Goal: Information Seeking & Learning: Learn about a topic

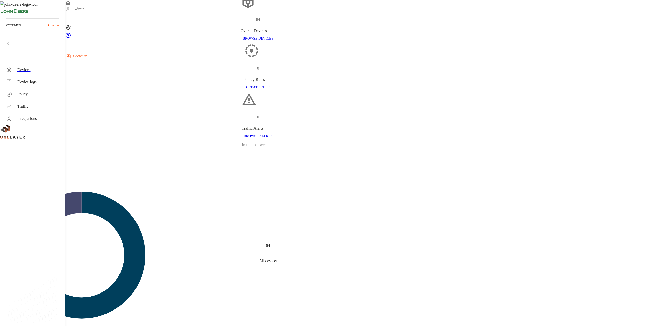
scroll to position [127, 0]
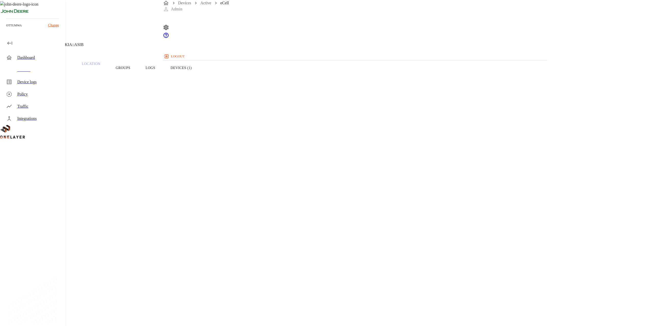
click at [199, 77] on button "Devices (1)" at bounding box center [181, 68] width 36 height 32
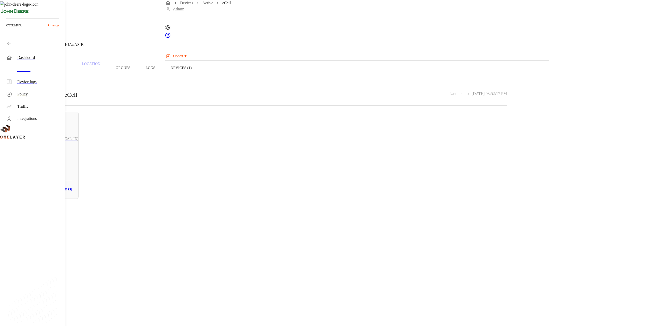
click at [72, 166] on h3 "# 78d09bc6" at bounding box center [46, 170] width 54 height 8
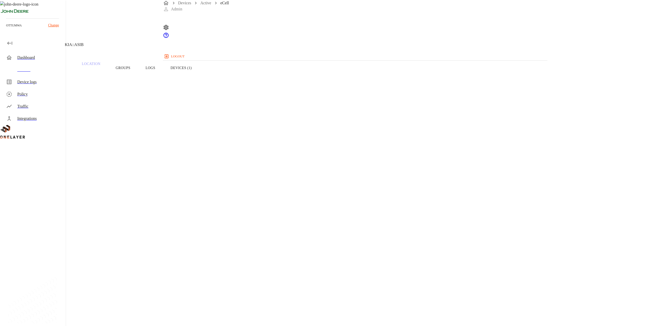
click at [180, 52] on div "eCell NEW 10.199.23.188 #b4167e23 Cell #DH251303103::NOKIA::ASIB" at bounding box center [258, 26] width 516 height 52
click at [185, 45] on div "eCell NEW 10.199.23.188 #b4167e23 Cell #DH251303103::NOKIA::ASIB" at bounding box center [258, 26] width 516 height 52
click at [38, 61] on div "Dashboard" at bounding box center [33, 58] width 63 height 12
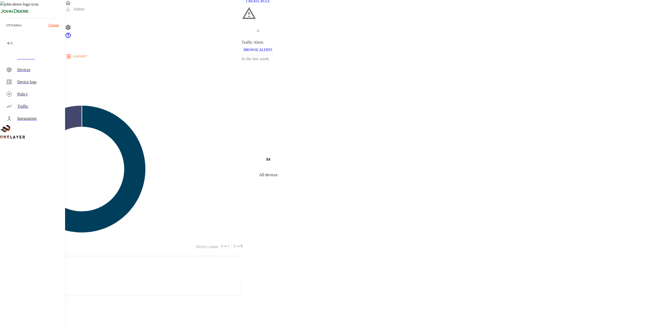
click at [43, 69] on div "Devices" at bounding box center [39, 70] width 44 height 6
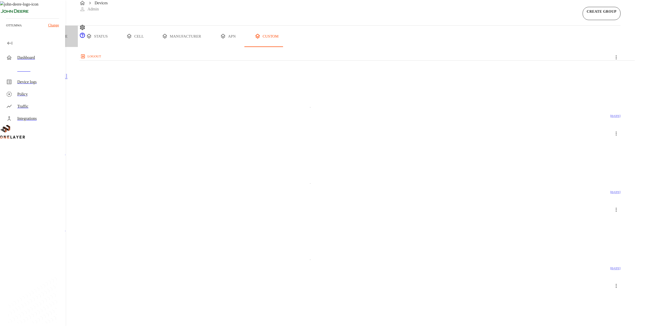
click at [78, 47] on button "type" at bounding box center [59, 36] width 38 height 21
click at [39, 96] on figure at bounding box center [24, 93] width 29 height 6
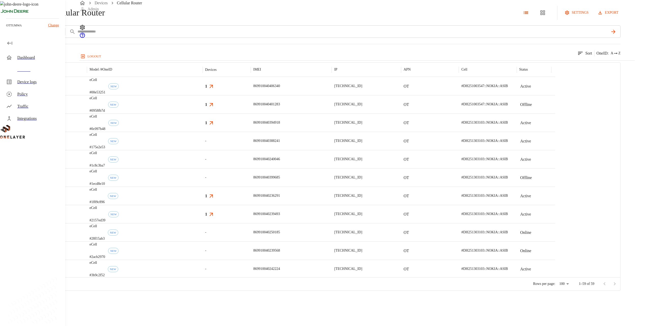
click at [71, 135] on div "Cellular Router settings export add filter IMEI **** 59 results match your crit…" at bounding box center [324, 145] width 649 height 291
click at [37, 64] on div "Devices" at bounding box center [33, 70] width 63 height 12
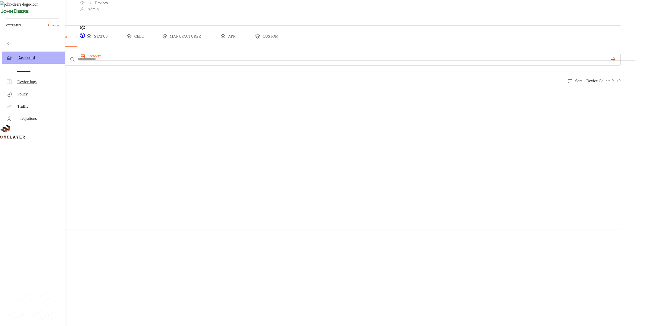
click at [32, 52] on div "Dashboard" at bounding box center [33, 58] width 63 height 12
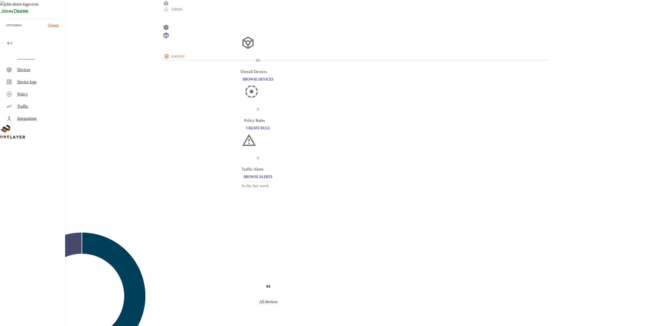
click at [32, 71] on div "Devices" at bounding box center [39, 70] width 44 height 6
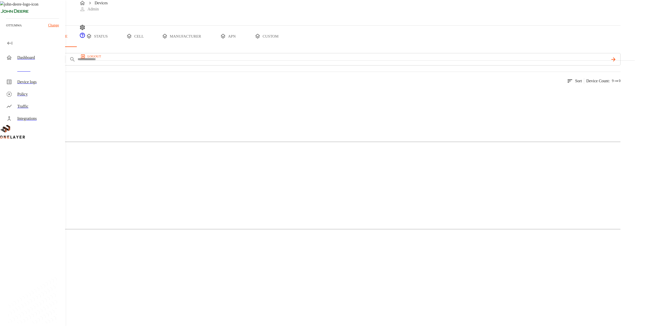
click at [39, 96] on figure at bounding box center [24, 93] width 29 height 6
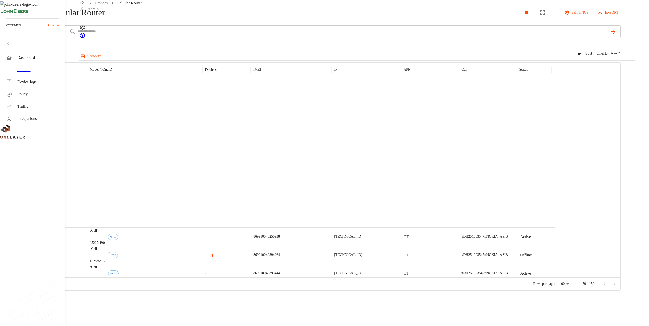
scroll to position [528, 0]
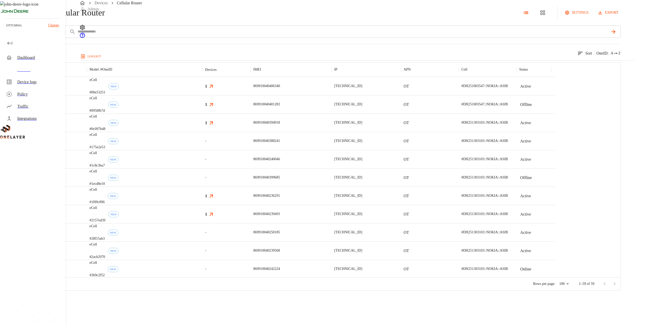
click at [35, 38] on button "add filter" at bounding box center [17, 31] width 35 height 12
click at [124, 79] on div "Manufacturer" at bounding box center [110, 86] width 55 height 14
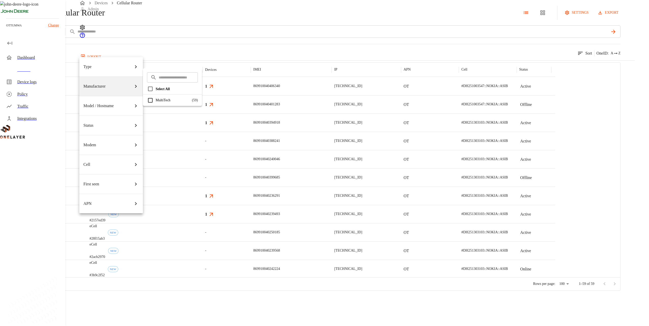
click at [125, 99] on div "Model / Hostname" at bounding box center [110, 106] width 55 height 14
click at [166, 111] on p "MTE2" at bounding box center [174, 111] width 36 height 5
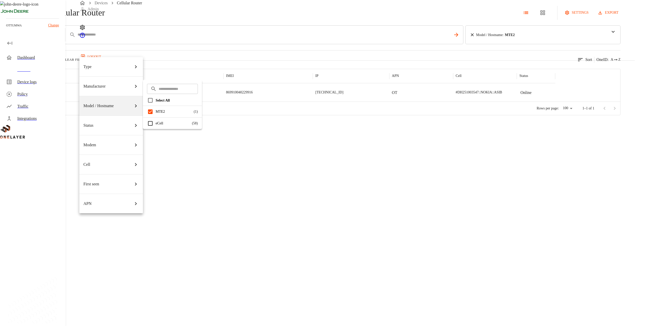
click at [275, 47] on div at bounding box center [324, 163] width 649 height 326
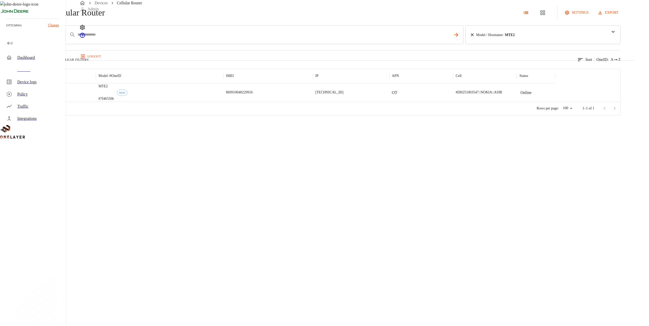
click at [114, 89] on p "MTE2" at bounding box center [106, 86] width 16 height 5
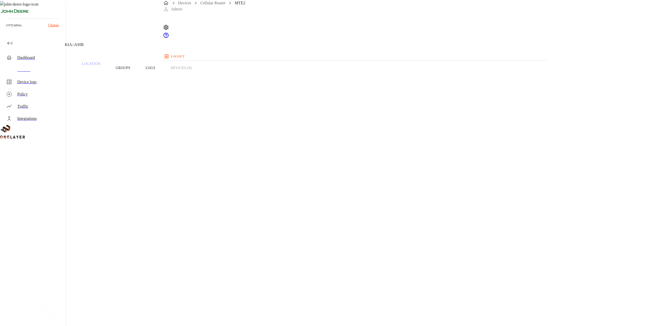
click at [40, 9] on h1 "MTE2" at bounding box center [31, 4] width 17 height 9
copy h1 "MTE2"
drag, startPoint x: 222, startPoint y: 138, endPoint x: 240, endPoint y: 139, distance: 18.3
click at [43, 201] on span "869910040229916" at bounding box center [27, 203] width 31 height 4
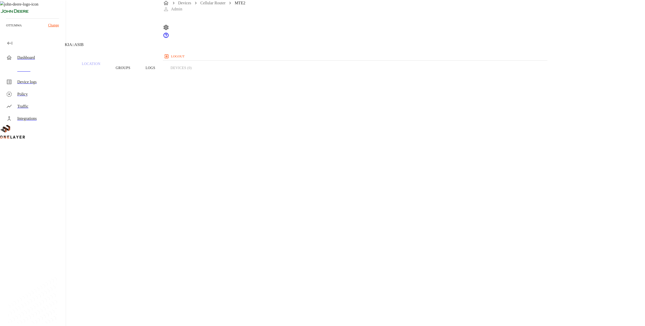
copy span "869910040"
drag, startPoint x: 241, startPoint y: 138, endPoint x: 222, endPoint y: 138, distance: 19.6
click at [43, 201] on span "869910040229916" at bounding box center [27, 203] width 31 height 4
copy span "8699100402"
click at [27, 76] on div "Device logs" at bounding box center [33, 82] width 63 height 12
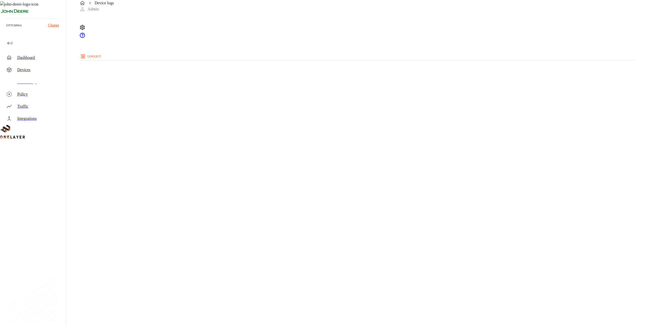
click at [30, 73] on div "Devices" at bounding box center [33, 70] width 63 height 12
click at [39, 96] on img at bounding box center [24, 93] width 29 height 6
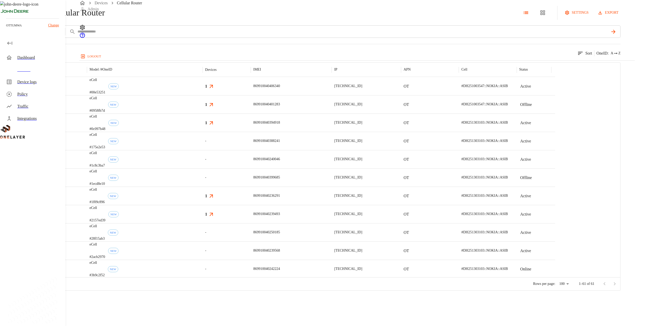
click at [203, 150] on div "eCell #175e2e53 NEW" at bounding box center [145, 141] width 116 height 18
click at [203, 169] on div "eCell #1c8c3ba7 NEW" at bounding box center [145, 159] width 116 height 18
click at [203, 187] on div "eCell #1ecd8e10 NEW" at bounding box center [145, 178] width 116 height 18
click at [332, 169] on div "869910040240046" at bounding box center [291, 159] width 81 height 18
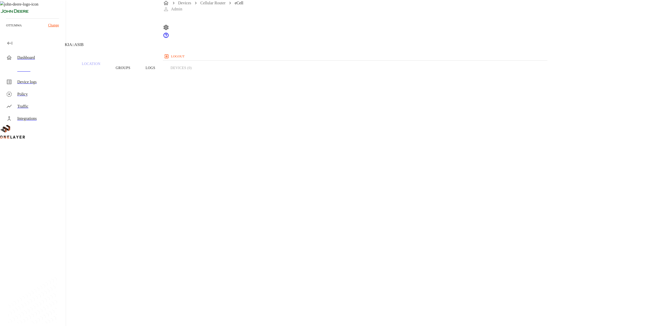
click at [163, 73] on button "Logs" at bounding box center [150, 68] width 25 height 32
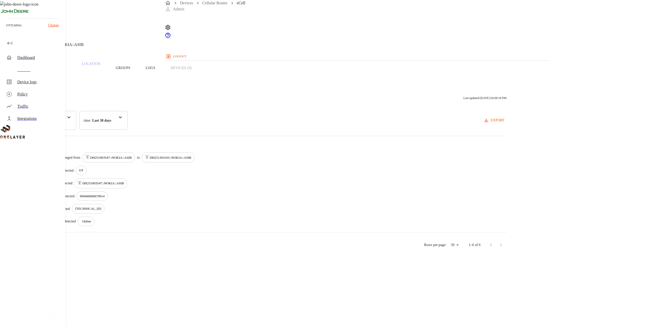
click at [67, 66] on p "Traffic" at bounding box center [54, 64] width 24 height 5
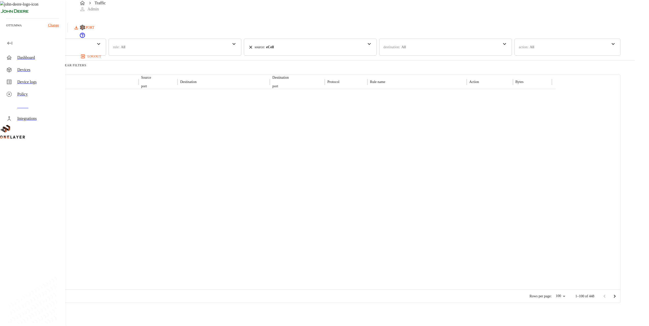
scroll to position [1522, 0]
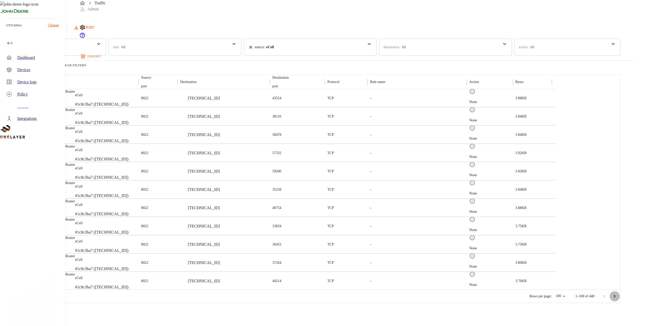
click at [618, 296] on icon "Go to next page" at bounding box center [614, 297] width 6 height 6
click at [618, 294] on icon "Go to next page" at bounding box center [614, 297] width 6 height 6
click at [618, 296] on icon "Go to next page" at bounding box center [614, 297] width 6 height 6
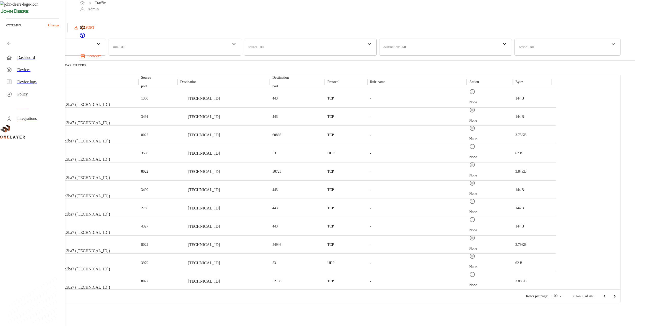
click at [110, 93] on p "eCell" at bounding box center [82, 95] width 53 height 5
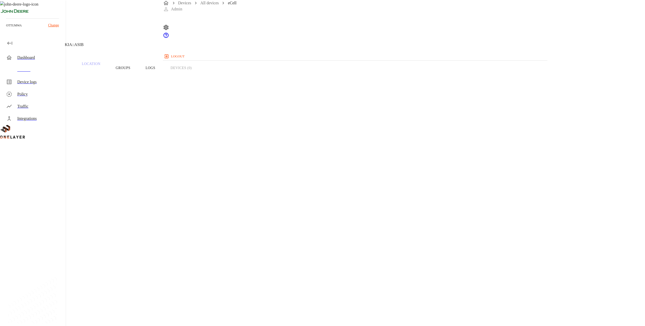
click at [13, 23] on p "ottumwa" at bounding box center [14, 25] width 16 height 5
click at [274, 210] on section "OS Name: Linux" at bounding box center [258, 218] width 492 height 16
click at [356, 113] on div "RB_Assy_Packout_26JP0300R-G400-1-1-BC_SRG400" at bounding box center [363, 110] width 76 height 12
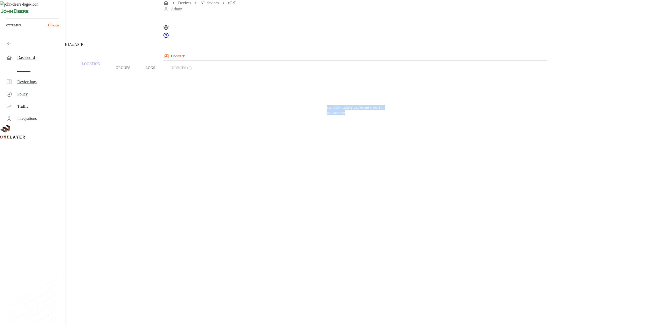
click at [356, 113] on div "RB_Assy_Packout_26JP0300R-G400-1-1-BC_SRG400" at bounding box center [363, 110] width 76 height 12
drag, startPoint x: 356, startPoint y: 113, endPoint x: 394, endPoint y: 120, distance: 37.8
click at [394, 292] on section "IMSI description: RB_Assy_Packout_26..." at bounding box center [258, 300] width 492 height 16
click at [443, 145] on div "Device Type: Cellular Router Manufacturer: MultiTech Model: eCell Modem: EG12-G…" at bounding box center [258, 240] width 492 height 312
click at [6, 29] on icon at bounding box center [3, 26] width 6 height 6
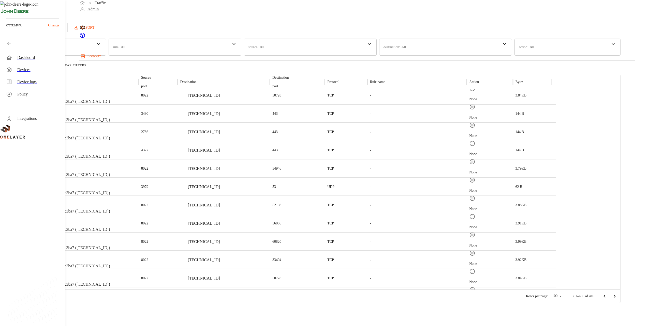
click at [40, 72] on div "Devices" at bounding box center [39, 70] width 44 height 6
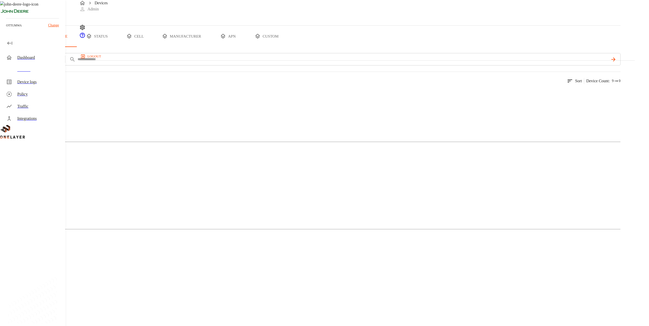
click at [39, 96] on figure at bounding box center [24, 93] width 29 height 6
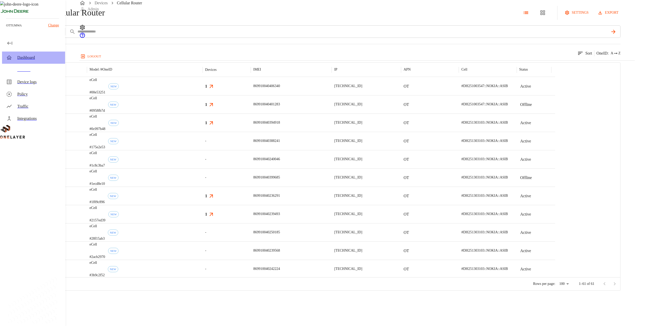
click at [54, 54] on div "Dashboard" at bounding box center [33, 58] width 63 height 12
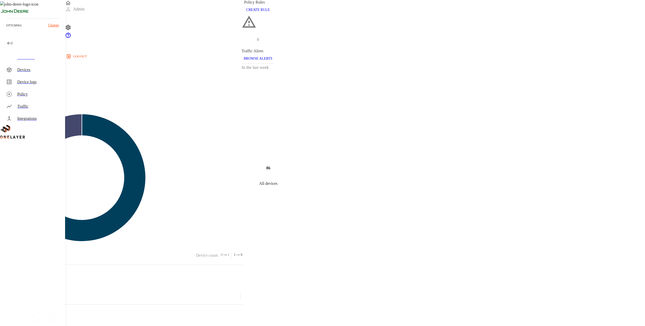
scroll to position [127, 0]
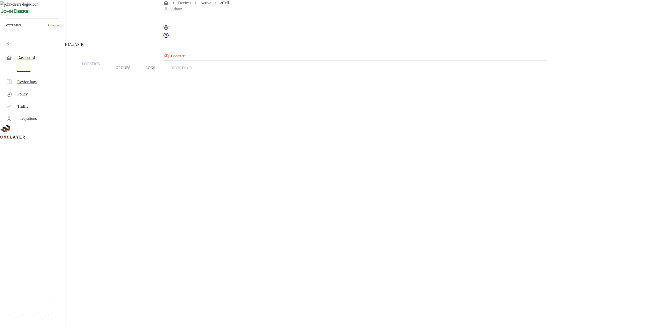
click at [74, 76] on button "Traffic" at bounding box center [54, 68] width 39 height 32
click at [6, 29] on icon at bounding box center [3, 26] width 6 height 6
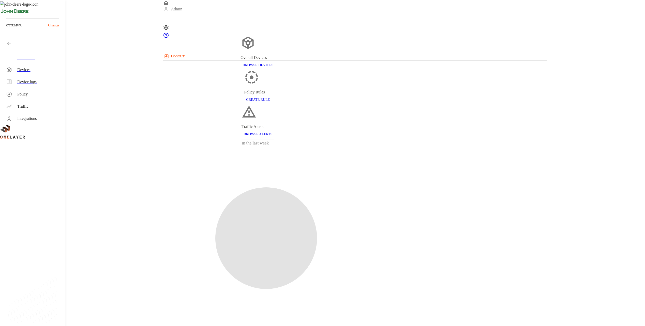
scroll to position [89, 0]
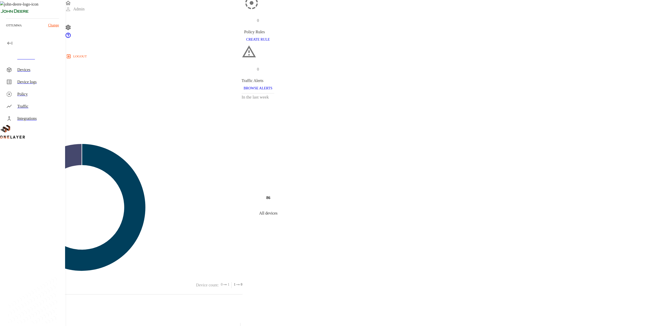
click at [43, 69] on div "Devices" at bounding box center [39, 70] width 44 height 6
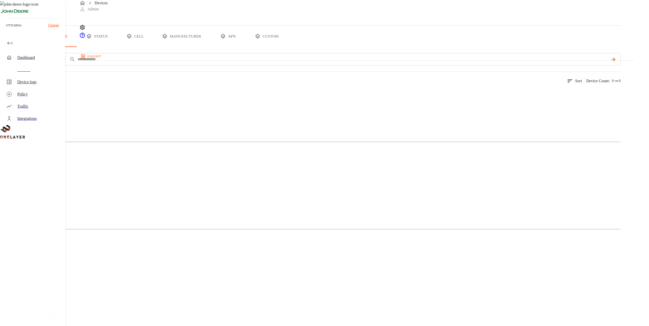
click at [39, 96] on img at bounding box center [24, 93] width 29 height 6
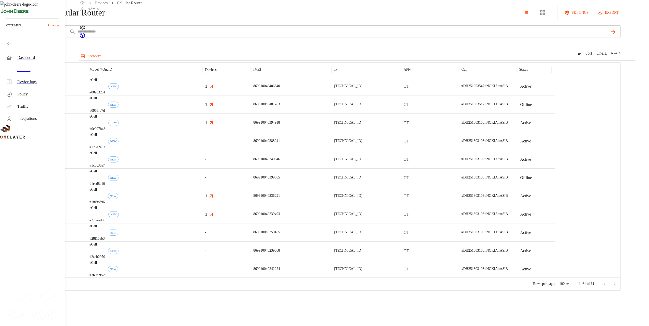
click at [77, 30] on div "Cellular Router settings export add filter IMEI **** 61 results match your crit…" at bounding box center [324, 145] width 649 height 291
click at [6, 16] on icon at bounding box center [3, 13] width 6 height 6
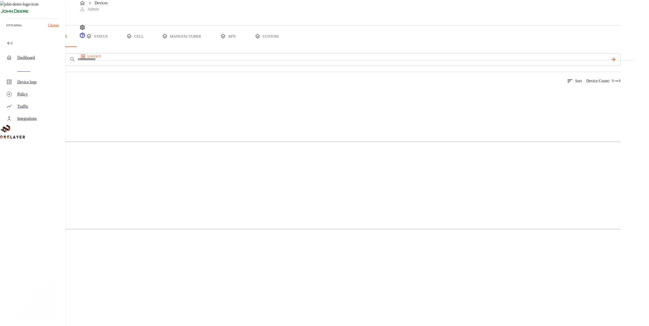
click at [286, 47] on button "custom" at bounding box center [266, 36] width 39 height 21
click at [312, 301] on h5 "quarantine_cell" at bounding box center [279, 305] width 558 height 8
click at [78, 47] on button "type" at bounding box center [59, 36] width 38 height 21
click at [115, 207] on div "Cellular Router 61 Devices 1 Models Non-Cellular Device 25 Devices 19 Models" at bounding box center [310, 173] width 620 height 175
click at [104, 107] on p "Cellular Router" at bounding box center [310, 103] width 620 height 6
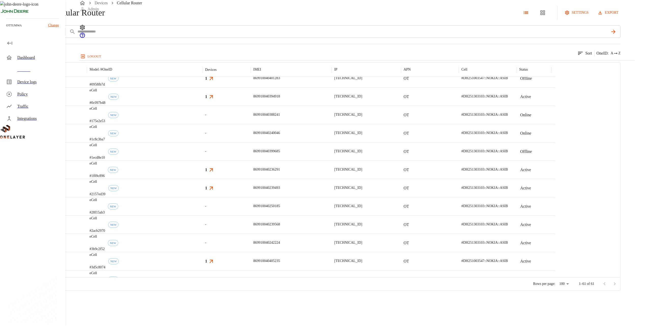
scroll to position [2, 0]
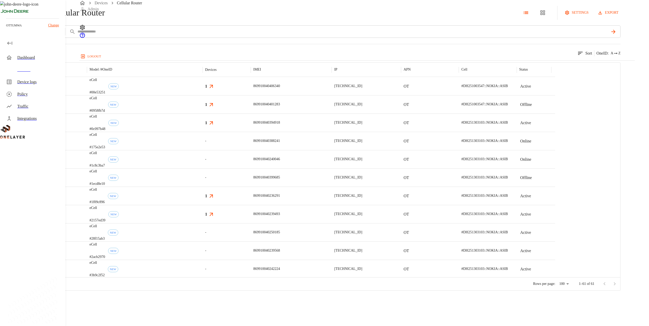
click at [51, 67] on div "Devices" at bounding box center [39, 70] width 44 height 6
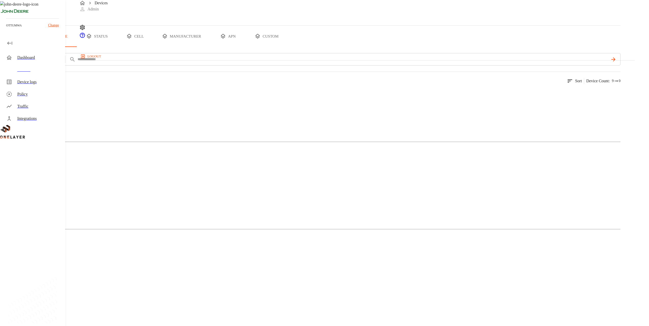
click at [48, 178] on figure at bounding box center [29, 181] width 38 height 6
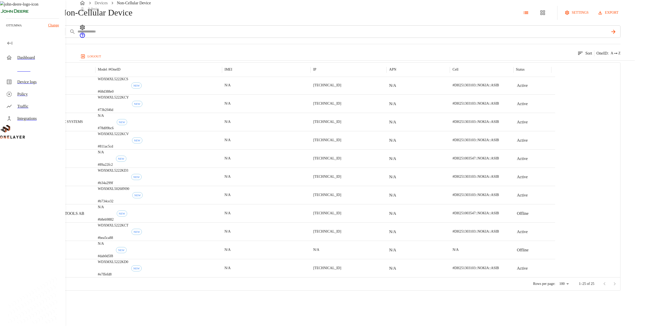
click at [311, 259] on div "N/A" at bounding box center [266, 250] width 89 height 18
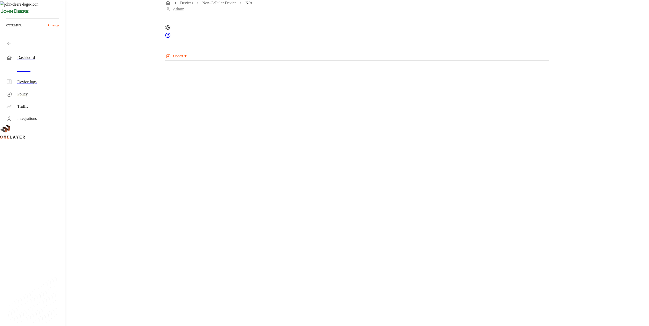
drag, startPoint x: 347, startPoint y: 95, endPoint x: 351, endPoint y: 96, distance: 3.3
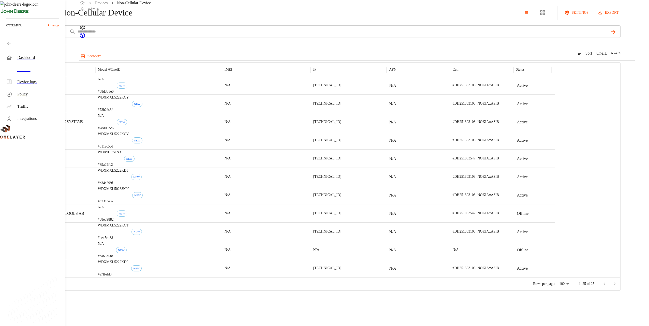
drag, startPoint x: 353, startPoint y: 116, endPoint x: 357, endPoint y: 121, distance: 6.3
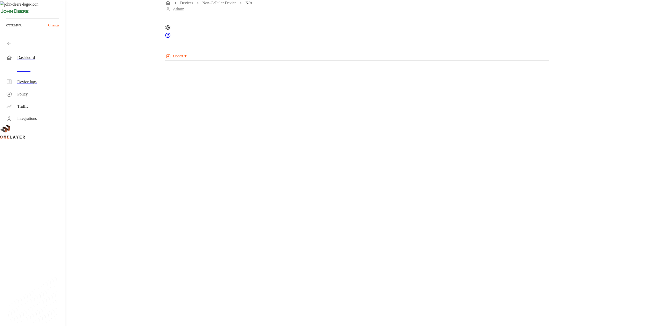
drag, startPoint x: 346, startPoint y: 110, endPoint x: 348, endPoint y: 106, distance: 4.3
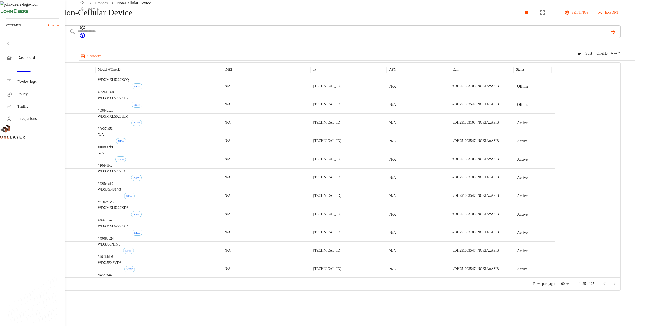
click at [88, 20] on div "Non-Cellular Device" at bounding box center [66, 13] width 132 height 14
click at [86, 20] on div "Non-Cellular Device" at bounding box center [66, 13] width 132 height 14
click at [79, 34] on div "Non-Cellular Device settings export add filter IMEI **** 25 results match your …" at bounding box center [324, 145] width 649 height 291
click at [6, 16] on icon at bounding box center [3, 13] width 6 height 6
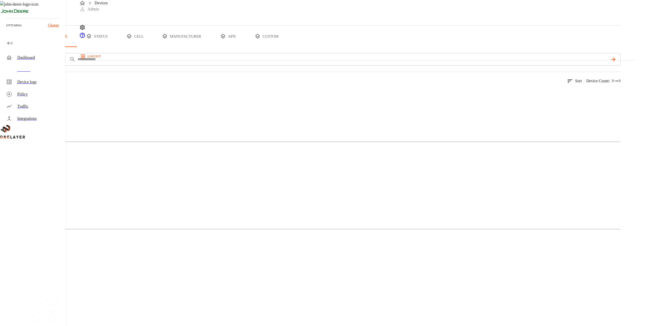
click at [183, 188] on div "Non-Cellular Device" at bounding box center [310, 200] width 620 height 25
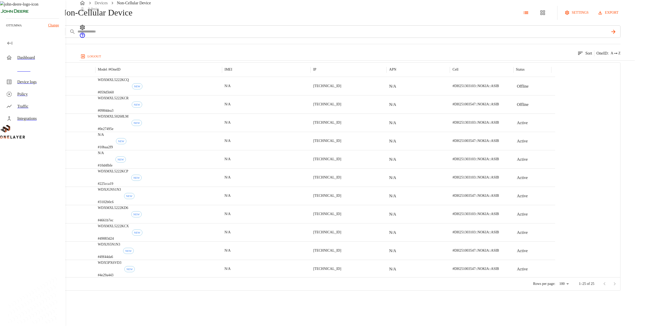
scroll to position [20, 0]
click at [386, 259] on div "N/A" at bounding box center [348, 250] width 76 height 18
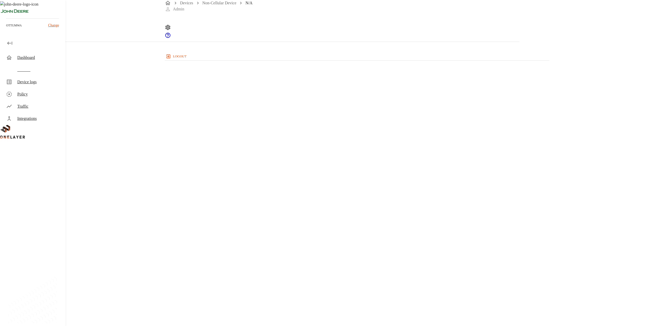
click at [359, 167] on section "IP address: N/A" at bounding box center [259, 175] width 495 height 16
click at [370, 167] on section "IP address: N/A" at bounding box center [259, 175] width 495 height 16
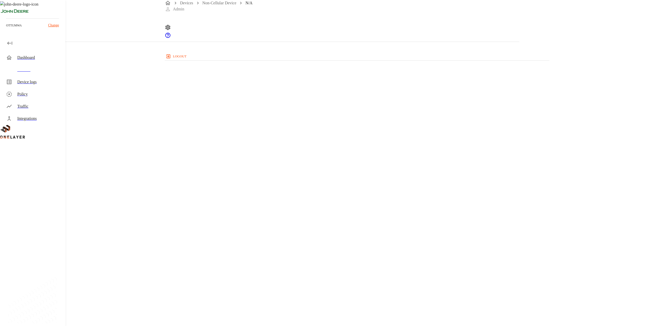
click at [364, 147] on div "N/A NEW N/A #dab0d5f8 Parent CPE: None Device Type: Non-Cellular Device Manufac…" at bounding box center [259, 138] width 519 height 276
click at [378, 131] on div "N/A NEW N/A #dab0d5f8 Parent CPE: None Device Type: Non-Cellular Device Manufac…" at bounding box center [259, 138] width 519 height 276
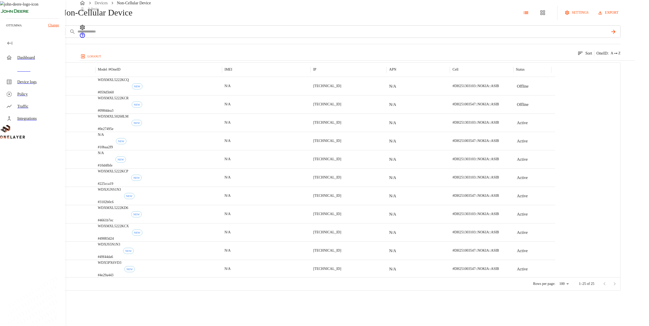
click at [76, 33] on div "Non-Cellular Device settings export add filter IMEI **** 25 results match your …" at bounding box center [324, 145] width 649 height 291
click at [77, 34] on div "Non-Cellular Device settings export add filter IMEI **** 25 results match your …" at bounding box center [324, 145] width 649 height 291
click at [6, 16] on icon at bounding box center [3, 13] width 6 height 6
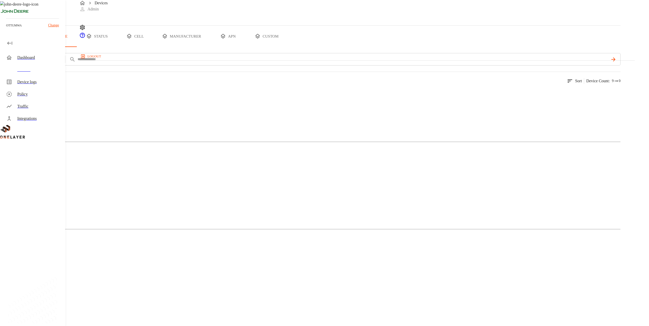
click at [44, 59] on div "Dashboard" at bounding box center [39, 58] width 44 height 6
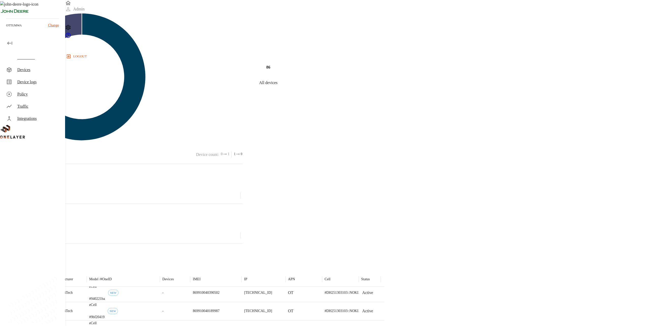
click at [50, 69] on div "Devices" at bounding box center [39, 70] width 44 height 6
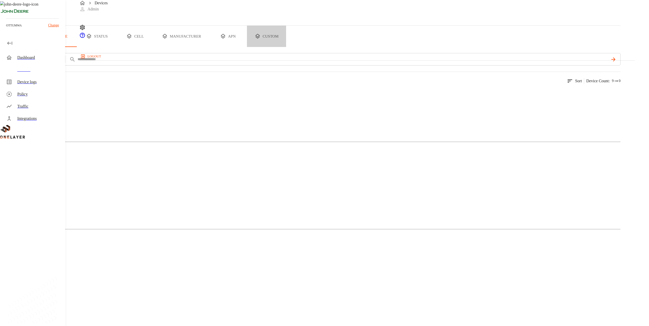
click at [286, 47] on button "custom" at bounding box center [266, 36] width 39 height 21
click at [326, 301] on h5 "quarantine_cell" at bounding box center [279, 305] width 558 height 8
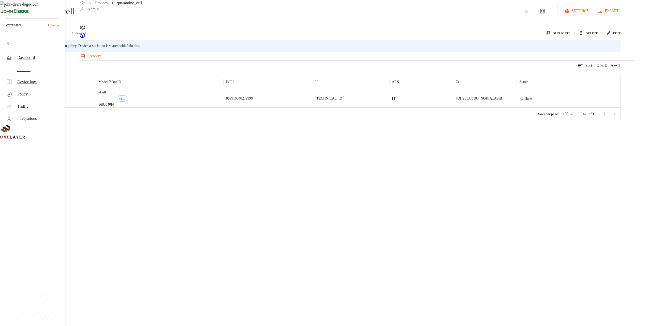
click at [223, 108] on div "eCell #683540f4 NEW" at bounding box center [160, 98] width 128 height 18
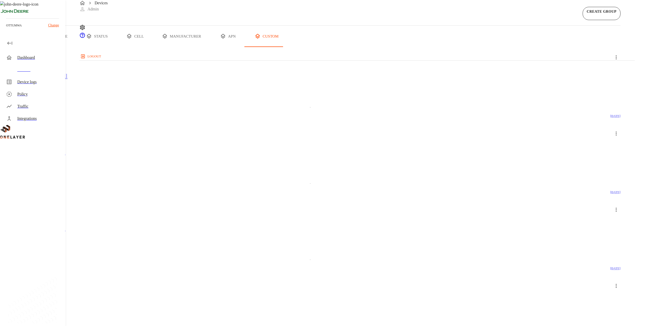
click at [43, 60] on div "Dashboard" at bounding box center [39, 58] width 44 height 6
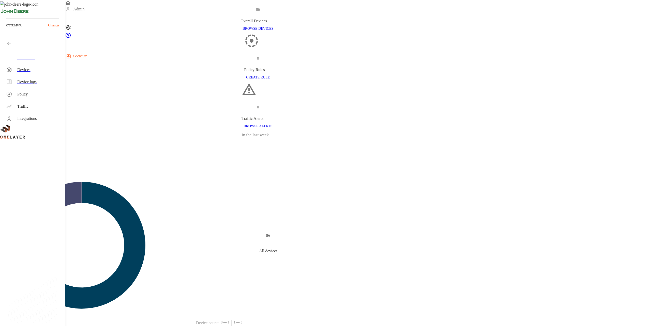
scroll to position [153, 0]
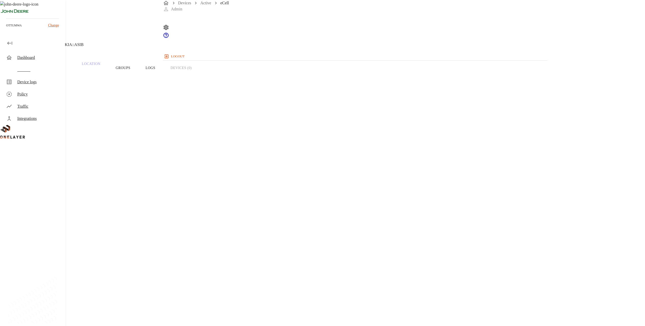
click at [74, 80] on button "Traffic" at bounding box center [54, 68] width 39 height 32
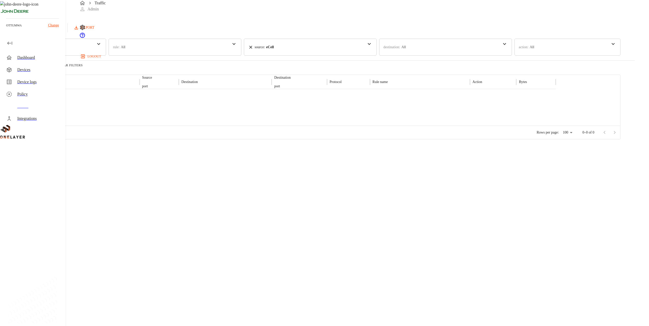
drag, startPoint x: 311, startPoint y: 178, endPoint x: 311, endPoint y: 171, distance: 7.4
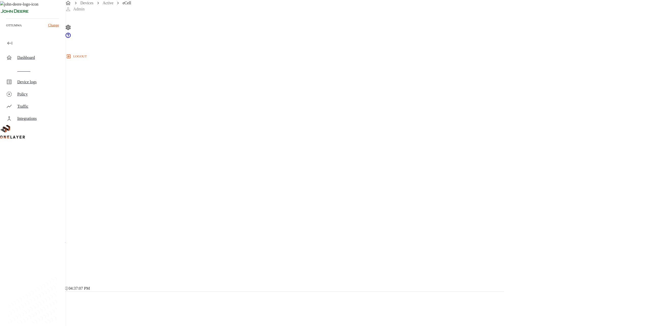
scroll to position [87, 0]
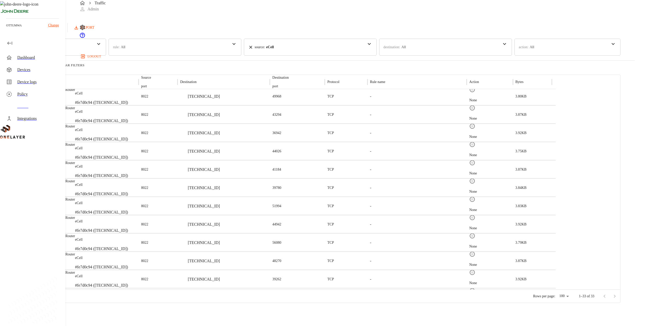
scroll to position [256, 0]
drag, startPoint x: 267, startPoint y: 209, endPoint x: 298, endPoint y: 206, distance: 31.1
click at [270, 206] on div "[TECHNICAL_ID]" at bounding box center [223, 208] width 92 height 18
drag, startPoint x: 298, startPoint y: 206, endPoint x: 272, endPoint y: 208, distance: 26.5
click at [220, 208] on p "[TECHNICAL_ID]" at bounding box center [204, 208] width 32 height 6
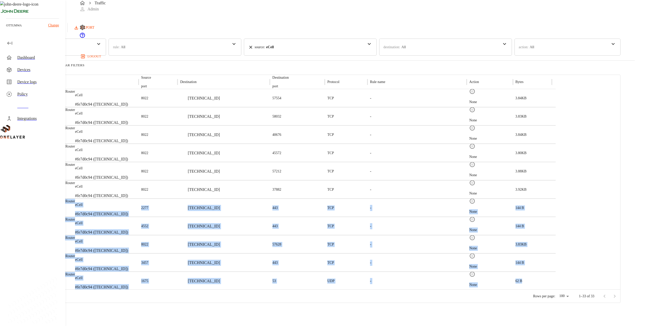
drag, startPoint x: 617, startPoint y: 279, endPoint x: 85, endPoint y: 202, distance: 537.9
click at [85, 202] on div "10/15/2025 04:16:45 PM eCell #fe7d0c94 (10.199.23.154) 8022 10.178.230.10 56080…" at bounding box center [277, 162] width 555 height 256
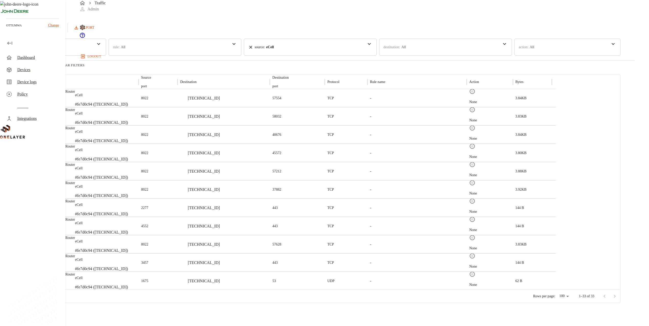
drag, startPoint x: 85, startPoint y: 202, endPoint x: 67, endPoint y: 190, distance: 20.9
click at [67, 190] on div "Traffic Logs Last update: 0 minutes ago 10/15/2025 04:37:23 PM Refresh EXPORT t…" at bounding box center [324, 151] width 649 height 303
drag, startPoint x: 181, startPoint y: 179, endPoint x: 184, endPoint y: 178, distance: 3.7
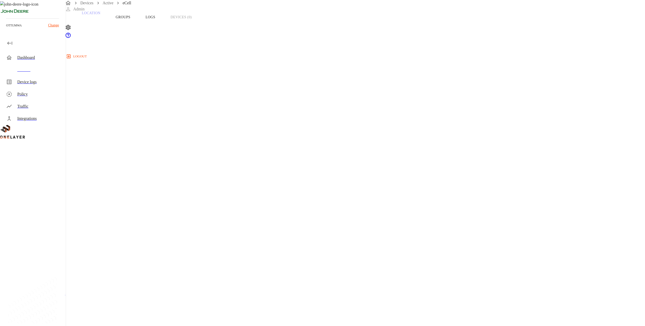
drag, startPoint x: 499, startPoint y: 63, endPoint x: 492, endPoint y: 64, distance: 6.6
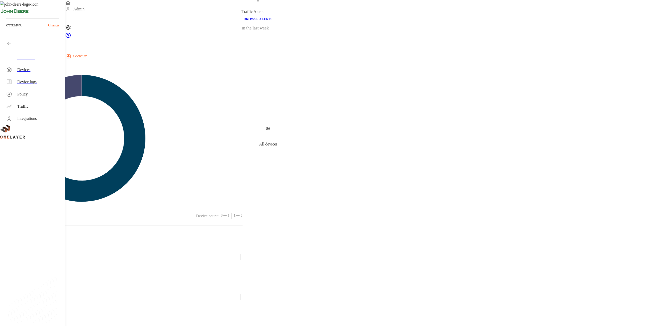
scroll to position [165, 0]
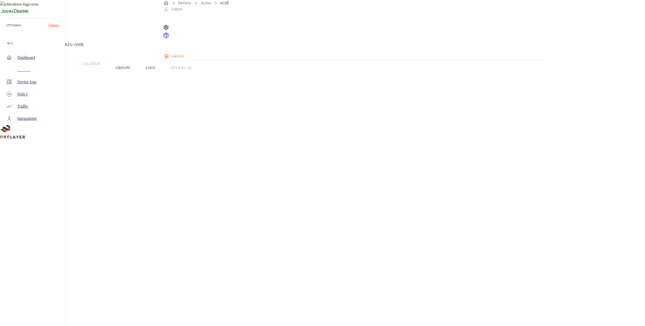
click at [67, 66] on p "Traffic" at bounding box center [54, 64] width 24 height 5
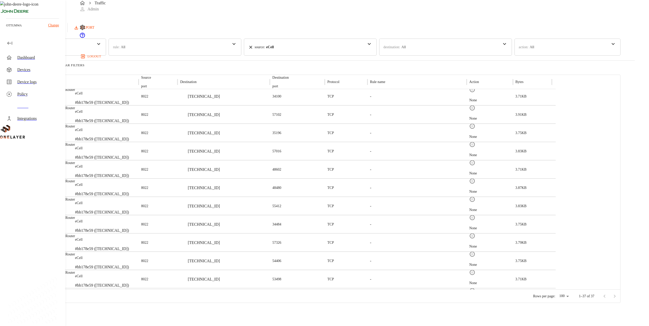
scroll to position [296, 0]
drag, startPoint x: 275, startPoint y: 282, endPoint x: 285, endPoint y: 282, distance: 9.9
click at [220, 282] on p "[TECHNICAL_ID]" at bounding box center [204, 281] width 32 height 6
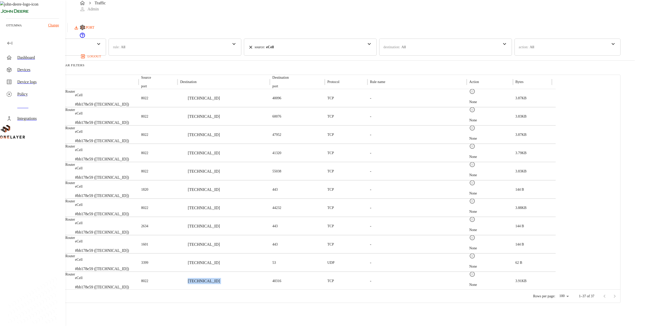
click at [220, 282] on p "[TECHNICAL_ID]" at bounding box center [204, 281] width 32 height 6
drag, startPoint x: 285, startPoint y: 282, endPoint x: 262, endPoint y: 281, distance: 22.9
click at [220, 281] on div "[TECHNICAL_ID]" at bounding box center [200, 281] width 40 height 6
click at [220, 281] on p "[TECHNICAL_ID]" at bounding box center [204, 281] width 32 height 6
click at [46, 285] on div "10/15/2025 04:02:45 PM" at bounding box center [23, 281] width 46 height 18
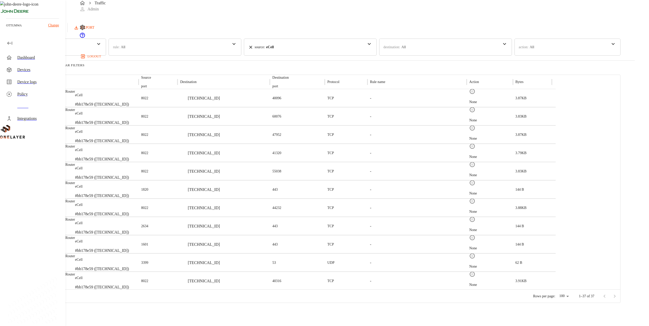
click at [46, 285] on div "10/15/2025 04:02:45 PM" at bounding box center [23, 281] width 46 height 18
click at [270, 283] on div "[TECHNICAL_ID]" at bounding box center [223, 281] width 92 height 18
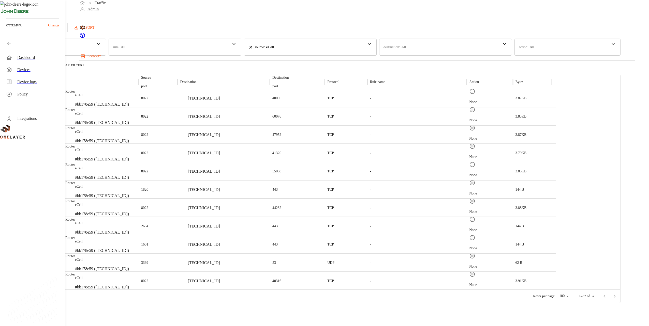
drag, startPoint x: 277, startPoint y: 283, endPoint x: 259, endPoint y: 261, distance: 28.7
click at [259, 261] on div "[TECHNICAL_ID]" at bounding box center [223, 263] width 92 height 18
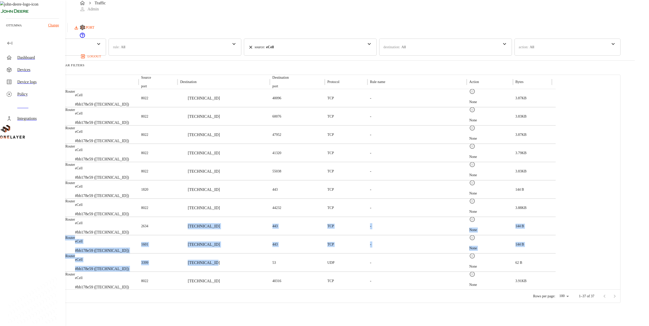
drag, startPoint x: 292, startPoint y: 259, endPoint x: 254, endPoint y: 221, distance: 53.6
click at [254, 221] on div "10/15/2025 04:12:08 PM eCell #bb178e59 (10.199.16.129) 8022 10.178.230.10 55938…" at bounding box center [277, 162] width 555 height 256
click at [270, 264] on div "[TECHNICAL_ID]" at bounding box center [223, 263] width 92 height 18
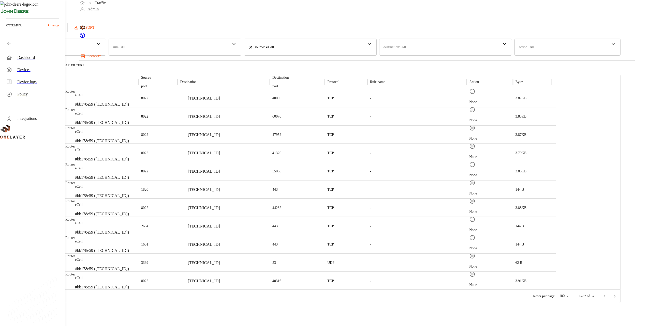
click at [220, 226] on p "[TECHNICAL_ID]" at bounding box center [204, 226] width 32 height 6
drag, startPoint x: 287, startPoint y: 206, endPoint x: 269, endPoint y: 208, distance: 17.9
click at [220, 208] on p "[TECHNICAL_ID]" at bounding box center [204, 208] width 32 height 6
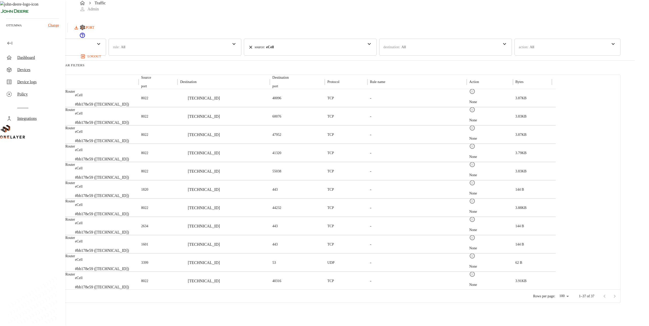
click at [270, 233] on div "[TECHNICAL_ID]" at bounding box center [223, 226] width 92 height 18
click at [220, 207] on p "[TECHNICAL_ID]" at bounding box center [204, 208] width 32 height 6
drag, startPoint x: 104, startPoint y: 282, endPoint x: 83, endPoint y: 282, distance: 21.1
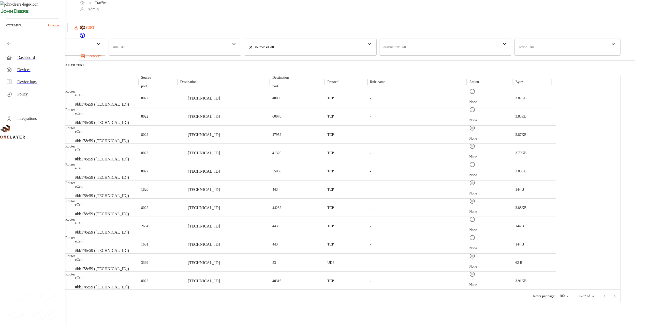
click at [46, 282] on div "10/15/2025 04:02:45 PM" at bounding box center [23, 281] width 46 height 18
click at [21, 282] on div "10/15/2025 04:02:45 PM" at bounding box center [12, 281] width 18 height 9
drag, startPoint x: 83, startPoint y: 282, endPoint x: 101, endPoint y: 284, distance: 17.4
click at [46, 284] on div "10/15/2025 04:02:45 PM" at bounding box center [23, 281] width 46 height 18
drag, startPoint x: 101, startPoint y: 284, endPoint x: 87, endPoint y: 207, distance: 77.9
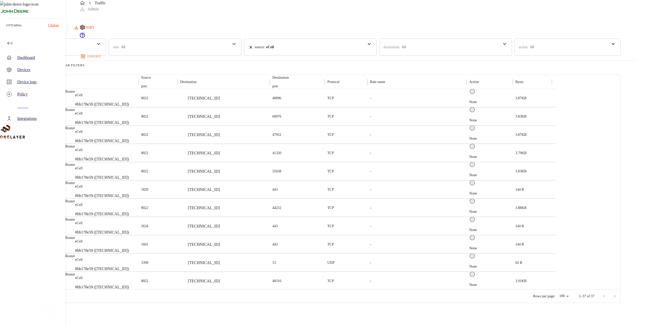
click at [21, 208] on p "04:03:52 PM" at bounding box center [13, 210] width 16 height 5
drag, startPoint x: 85, startPoint y: 208, endPoint x: 101, endPoint y: 208, distance: 16.0
click at [21, 208] on p "04:03:52 PM" at bounding box center [13, 210] width 16 height 5
click at [46, 264] on div "10/15/2025 04:03:06 PM" at bounding box center [23, 263] width 46 height 18
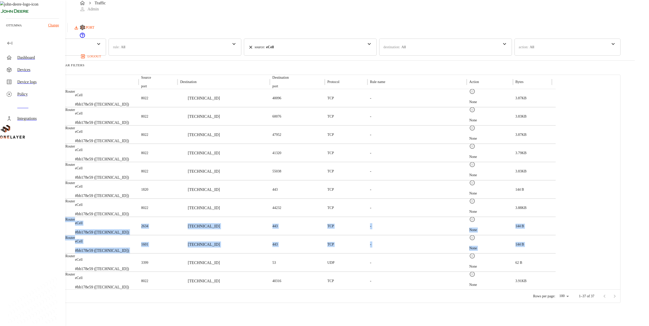
drag, startPoint x: 102, startPoint y: 264, endPoint x: 99, endPoint y: 229, distance: 35.9
click at [99, 229] on div "10/15/2025 04:12:08 PM eCell #bb178e59 (10.199.16.129) 8022 10.178.230.10 55938…" at bounding box center [277, 162] width 555 height 256
click at [21, 229] on p "04:03:37 PM" at bounding box center [13, 229] width 16 height 5
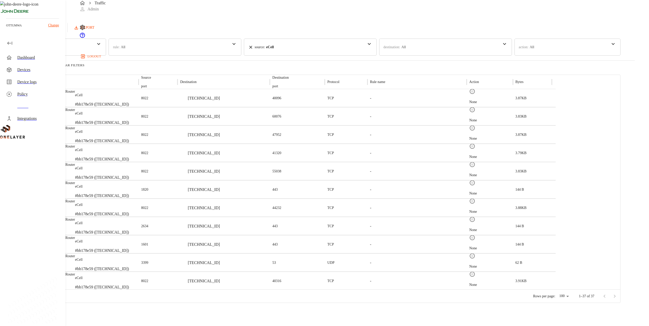
click at [21, 229] on p "04:03:37 PM" at bounding box center [13, 229] width 16 height 5
click at [21, 228] on p "04:03:37 PM" at bounding box center [13, 229] width 16 height 5
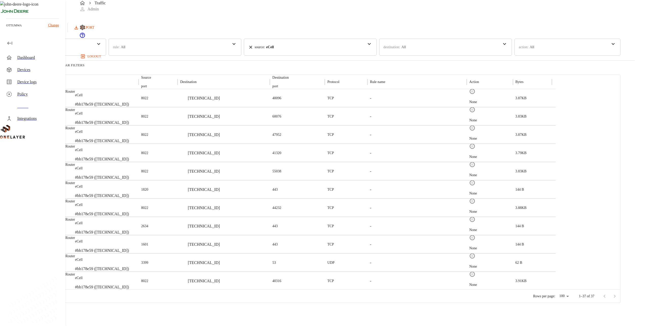
click at [21, 228] on p "04:03:37 PM" at bounding box center [13, 229] width 16 height 5
drag, startPoint x: 99, startPoint y: 228, endPoint x: 66, endPoint y: 223, distance: 33.8
click at [66, 223] on div "Traffic Logs Last update: 1 minutes ago 10/15/2025 04:38:02 PM Refresh EXPORT t…" at bounding box center [324, 151] width 649 height 303
click at [21, 227] on p "04:03:37 PM" at bounding box center [13, 229] width 16 height 5
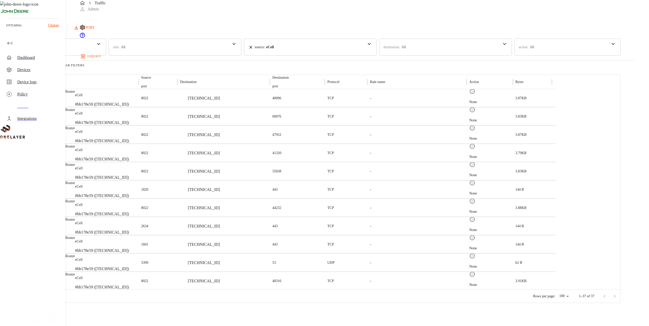
click at [21, 227] on p "04:03:37 PM" at bounding box center [13, 229] width 16 height 5
drag, startPoint x: 86, startPoint y: 226, endPoint x: 96, endPoint y: 228, distance: 10.0
click at [21, 228] on p "04:03:37 PM" at bounding box center [13, 229] width 16 height 5
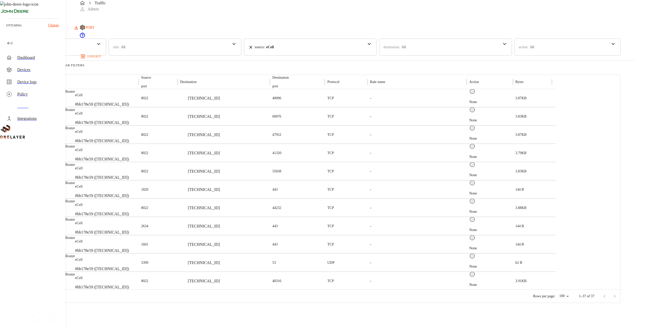
drag, startPoint x: 96, startPoint y: 228, endPoint x: 88, endPoint y: 227, distance: 7.9
click at [21, 227] on p "04:03:37 PM" at bounding box center [13, 229] width 16 height 5
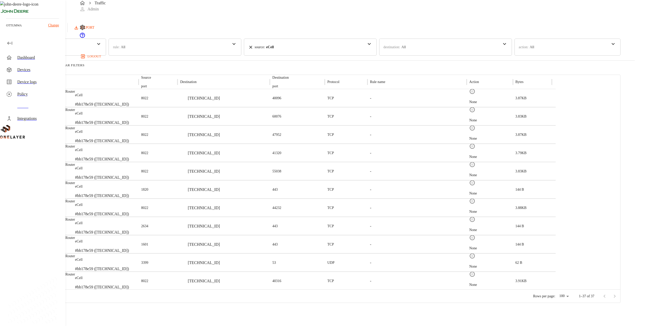
drag, startPoint x: 88, startPoint y: 228, endPoint x: 103, endPoint y: 227, distance: 15.6
click at [46, 227] on div "10/15/2025 04:03:37 PM" at bounding box center [23, 226] width 46 height 18
click at [21, 209] on p "04:03:52 PM" at bounding box center [13, 210] width 16 height 5
click at [21, 228] on p "04:03:37 PM" at bounding box center [13, 229] width 16 height 5
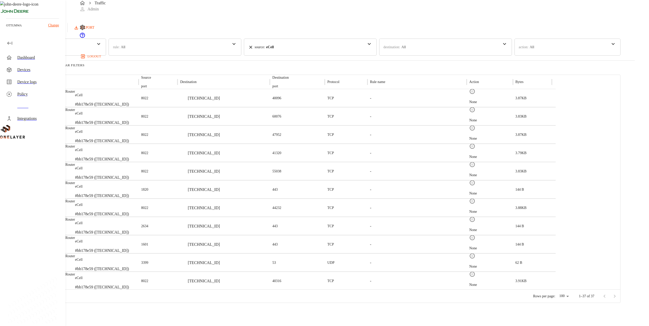
click at [21, 228] on p "04:03:37 PM" at bounding box center [13, 229] width 16 height 5
drag, startPoint x: 100, startPoint y: 228, endPoint x: 93, endPoint y: 207, distance: 22.0
click at [21, 208] on p "04:03:52 PM" at bounding box center [13, 210] width 16 height 5
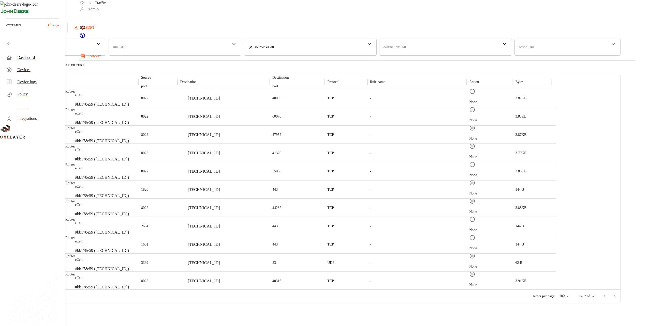
drag, startPoint x: 93, startPoint y: 207, endPoint x: 80, endPoint y: 224, distance: 21.0
click at [46, 224] on div "10/15/2025 04:03:37 PM" at bounding box center [23, 226] width 46 height 18
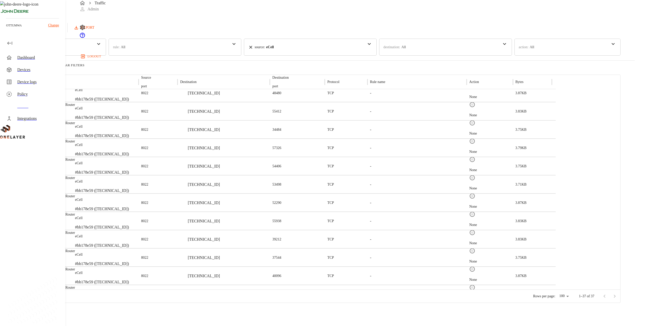
scroll to position [252, 0]
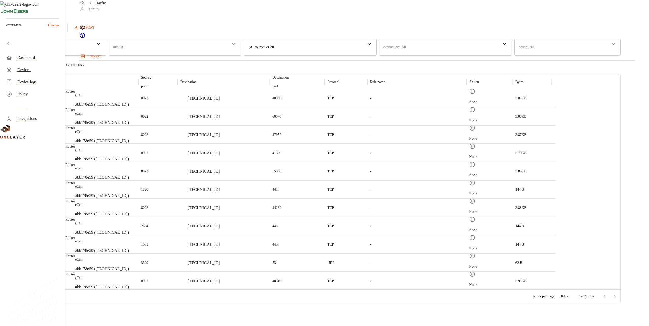
click at [71, 228] on div "Traffic Logs Last update: 1 minutes ago 10/15/2025 04:38:02 PM Refresh EXPORT t…" at bounding box center [324, 151] width 649 height 303
click at [220, 225] on p "[TECHNICAL_ID]" at bounding box center [204, 226] width 32 height 6
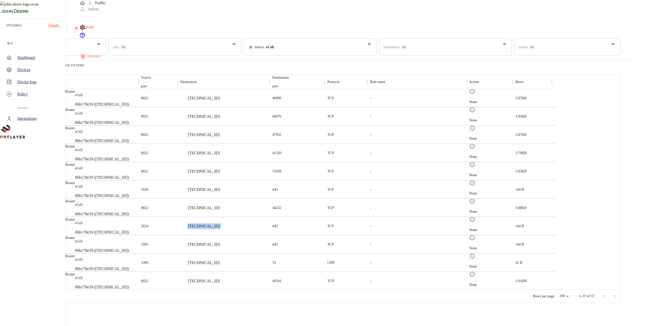
click at [220, 225] on p "[TECHNICAL_ID]" at bounding box center [204, 226] width 32 height 6
drag, startPoint x: 286, startPoint y: 225, endPoint x: 265, endPoint y: 224, distance: 21.1
click at [220, 224] on div "[TECHNICAL_ID]" at bounding box center [200, 226] width 40 height 6
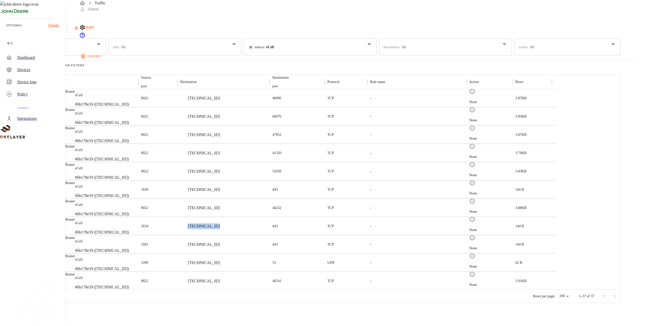
click at [220, 224] on div "[TECHNICAL_ID]" at bounding box center [200, 226] width 40 height 6
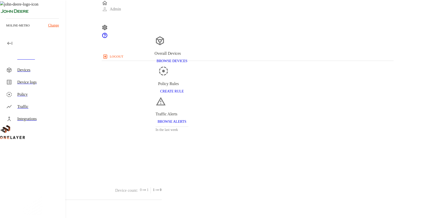
click at [49, 68] on div "Devices" at bounding box center [39, 70] width 44 height 6
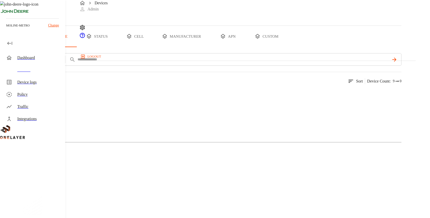
click at [99, 126] on div "Cellular Router" at bounding box center [200, 112] width 401 height 25
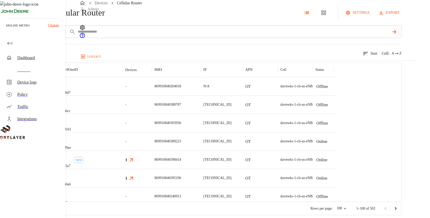
click at [35, 38] on button "add filter" at bounding box center [17, 31] width 35 height 12
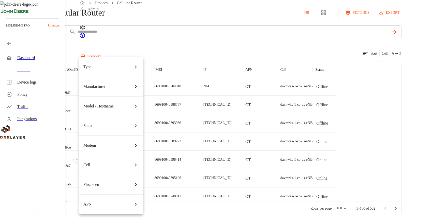
click at [110, 79] on div "Manufacturer" at bounding box center [110, 86] width 55 height 14
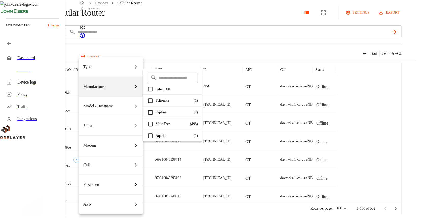
click at [113, 99] on div "Model / Hostname" at bounding box center [110, 106] width 55 height 14
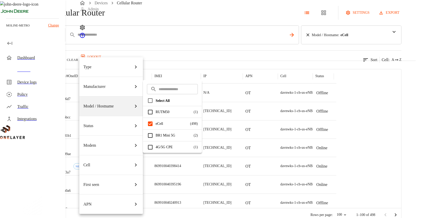
click at [253, 73] on div at bounding box center [215, 109] width 430 height 218
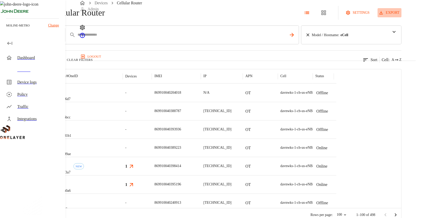
click at [401, 18] on button "export" at bounding box center [390, 12] width 24 height 9
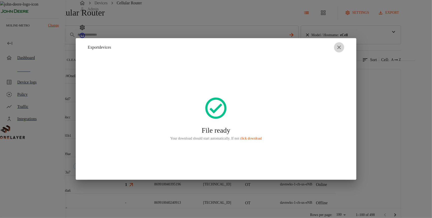
click at [339, 43] on button "button" at bounding box center [339, 47] width 10 height 10
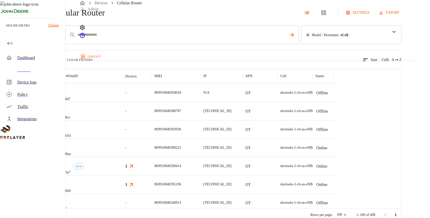
click at [311, 77] on div "Cellular Router settings export add filter ICCID ***** Model / Hostname : eCell…" at bounding box center [200, 110] width 401 height 221
click at [152, 102] on div "-" at bounding box center [137, 92] width 29 height 18
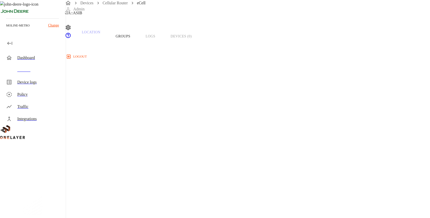
scroll to position [34, 0]
drag, startPoint x: 265, startPoint y: 132, endPoint x: 266, endPoint y: 129, distance: 3.1
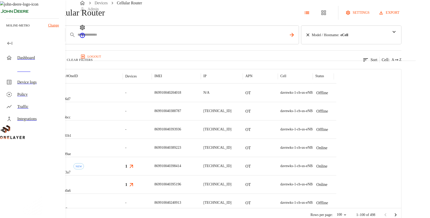
click at [152, 157] on div "-" at bounding box center [137, 147] width 29 height 18
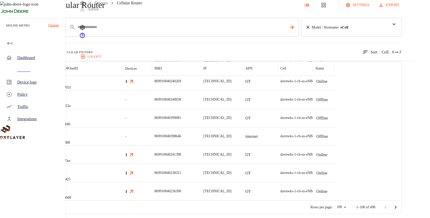
scroll to position [228, 0]
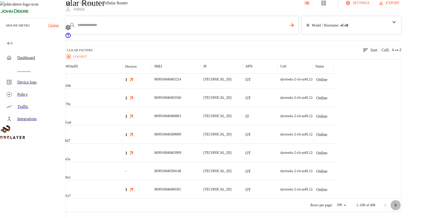
click at [397, 205] on icon "Go to next page" at bounding box center [396, 204] width 2 height 3
click at [152, 136] on div "-" at bounding box center [137, 135] width 29 height 18
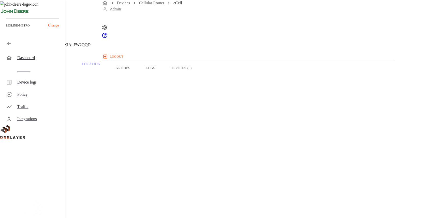
drag, startPoint x: 357, startPoint y: 105, endPoint x: 368, endPoint y: 104, distance: 10.9
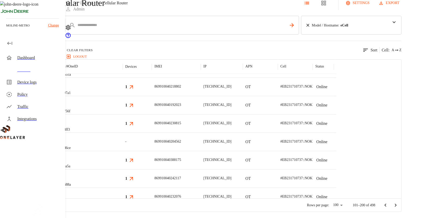
click at [152, 138] on div "-" at bounding box center [137, 141] width 29 height 18
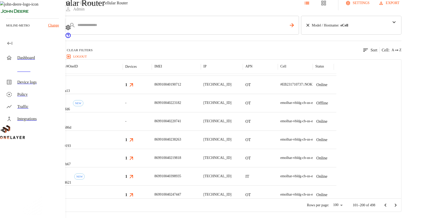
click at [152, 108] on div "-" at bounding box center [137, 103] width 29 height 18
click at [123, 102] on div "eCell #fe574fd6 NEW" at bounding box center [88, 103] width 70 height 18
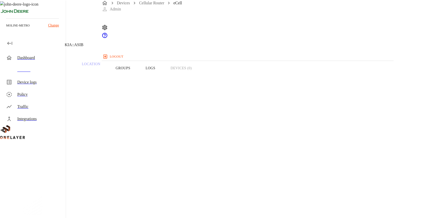
drag, startPoint x: 361, startPoint y: 120, endPoint x: 349, endPoint y: 119, distance: 11.2
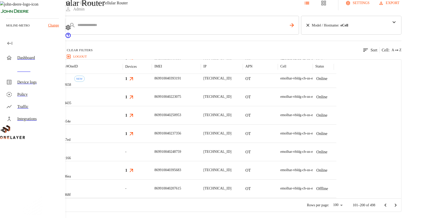
click at [152, 151] on div "-" at bounding box center [137, 151] width 29 height 18
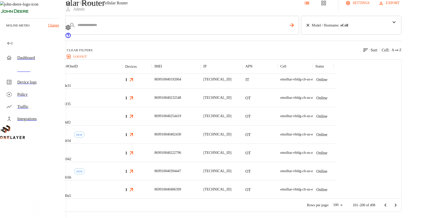
click at [399, 206] on icon "Go to next page" at bounding box center [396, 205] width 6 height 6
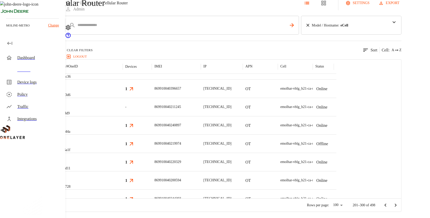
click at [152, 109] on div "-" at bounding box center [137, 107] width 29 height 18
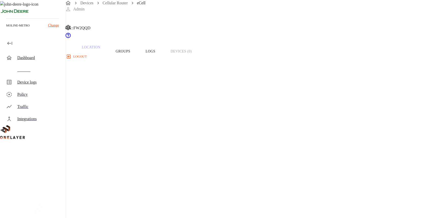
drag, startPoint x: 364, startPoint y: 88, endPoint x: 356, endPoint y: 99, distance: 12.4
click at [74, 63] on button "Traffic" at bounding box center [54, 51] width 39 height 32
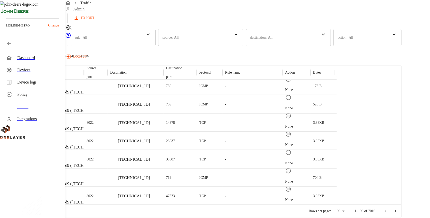
click at [243, 33] on div "source : All" at bounding box center [200, 37] width 85 height 17
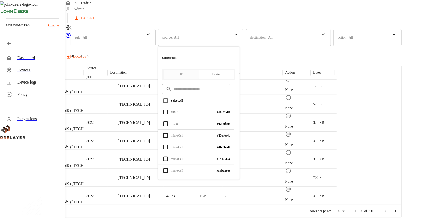
click at [243, 33] on div "source : All" at bounding box center [200, 37] width 85 height 17
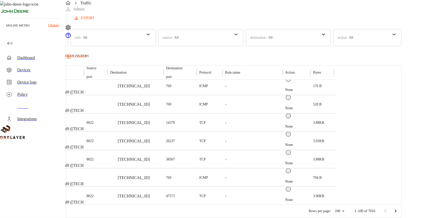
click at [34, 35] on p "Last 24 hours" at bounding box center [23, 37] width 21 height 5
click at [58, 47] on div "Last 30 days" at bounding box center [29, 52] width 58 height 11
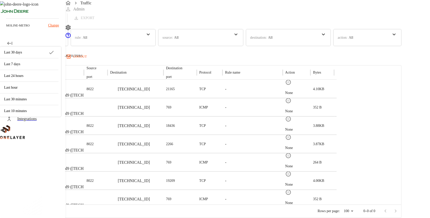
click at [422, 169] on div "Traffic Logs Last update: 0 minutes ago 10/15/2025 04:06:30 PM Refresh EXPORT t…" at bounding box center [215, 103] width 430 height 227
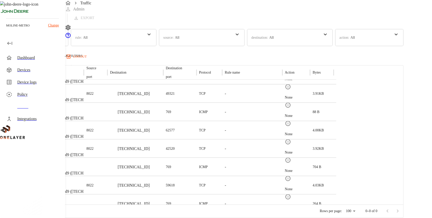
click at [364, 203] on body "Traffic Admin logout moline-metro Change Dashboard Devices Device logs Policy T…" at bounding box center [216, 103] width 432 height 227
click at [422, 186] on div at bounding box center [216, 109] width 432 height 218
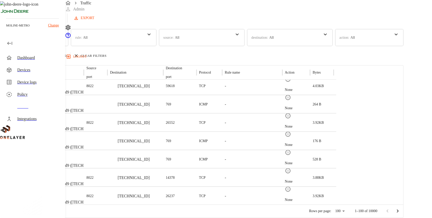
click at [353, 202] on body "Traffic Admin logout moline-metro Change Dashboard Devices Device logs Policy T…" at bounding box center [216, 103] width 432 height 227
click at [418, 198] on div at bounding box center [216, 109] width 432 height 218
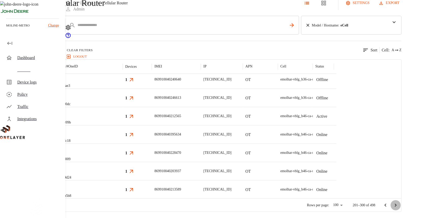
click at [401, 207] on button "Go to next page" at bounding box center [396, 205] width 10 height 10
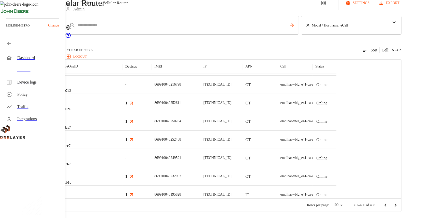
click at [152, 156] on div "-" at bounding box center [137, 157] width 29 height 18
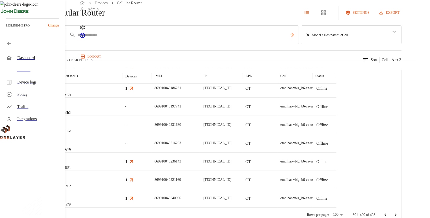
click at [152, 152] on div "-" at bounding box center [137, 143] width 29 height 18
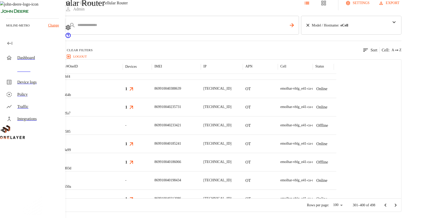
click at [152, 183] on div "-" at bounding box center [137, 180] width 29 height 18
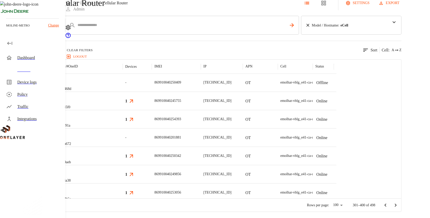
click at [123, 144] on div "eCell #3199a672" at bounding box center [88, 137] width 70 height 18
click at [399, 202] on icon "Go to next page" at bounding box center [396, 205] width 6 height 6
click at [152, 138] on div "-" at bounding box center [137, 137] width 29 height 18
click at [127, 102] on span "-" at bounding box center [125, 100] width 1 height 5
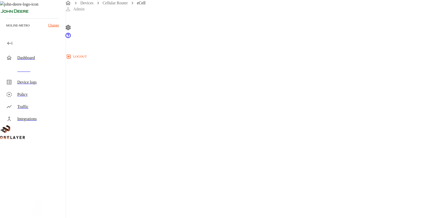
drag, startPoint x: 170, startPoint y: 138, endPoint x: 173, endPoint y: 138, distance: 2.8
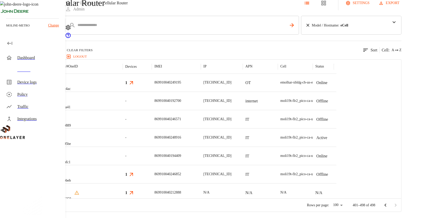
click at [123, 122] on div "eCell #67c6e889" at bounding box center [88, 119] width 70 height 18
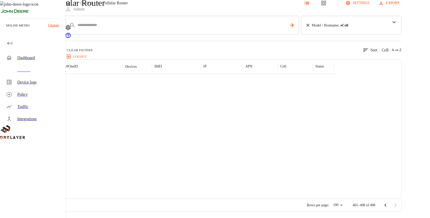
scroll to position [1446, 0]
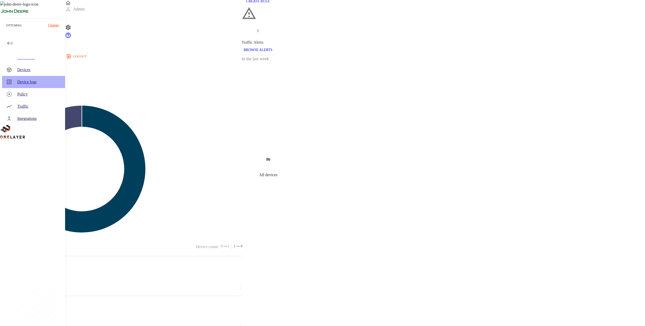
click at [33, 78] on div "Device logs" at bounding box center [33, 82] width 63 height 12
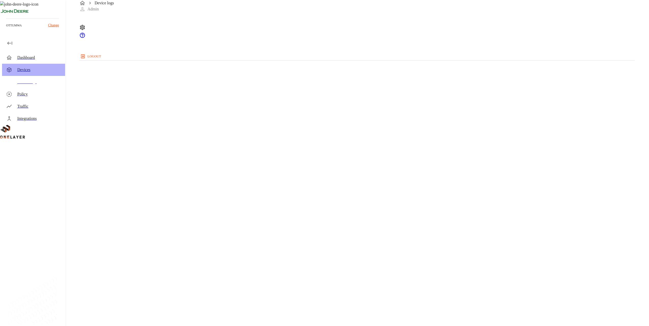
click at [37, 70] on div "Devices" at bounding box center [39, 70] width 44 height 6
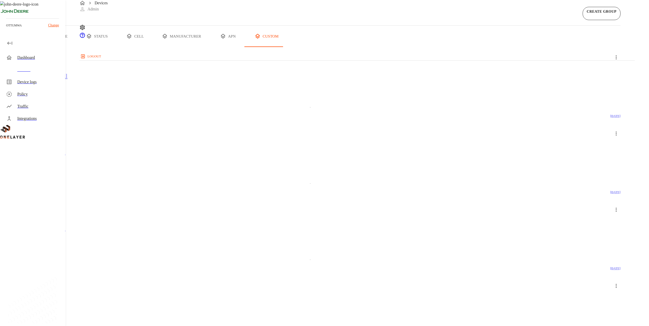
click at [46, 49] on ul "Dashboard Devices Device logs Policy Traffic Integrations" at bounding box center [32, 81] width 65 height 87
click at [46, 56] on div "Dashboard" at bounding box center [39, 58] width 44 height 6
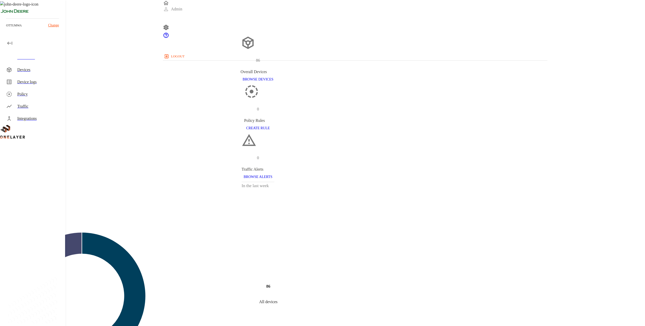
click at [35, 72] on div "Devices" at bounding box center [39, 70] width 44 height 6
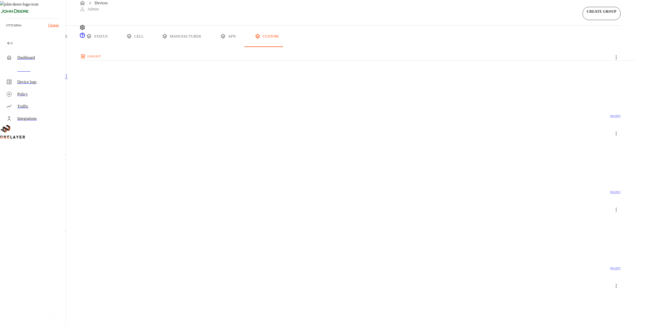
click at [89, 25] on div "Devices CREATE GROUP" at bounding box center [310, 12] width 620 height 25
click at [40, 47] on button "all devices" at bounding box center [20, 36] width 40 height 21
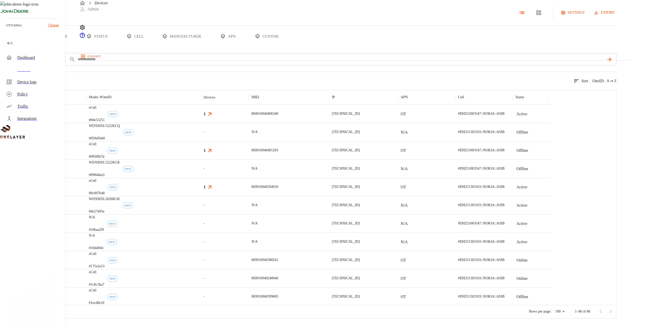
click at [40, 47] on button "all devices" at bounding box center [20, 36] width 40 height 21
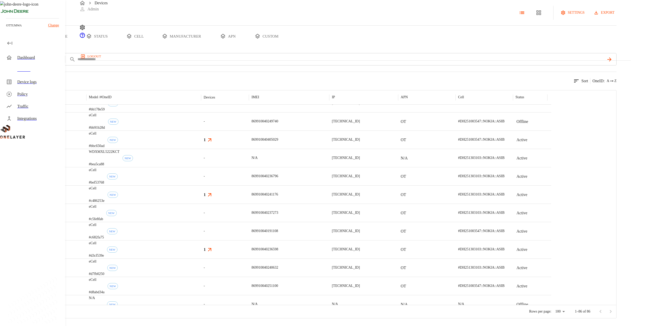
scroll to position [1371, 0]
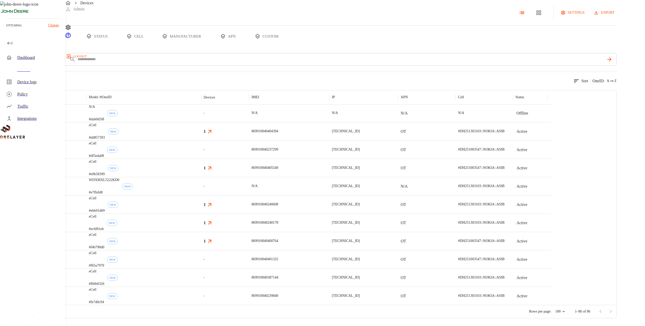
click at [38, 56] on div "Dashboard" at bounding box center [39, 58] width 44 height 6
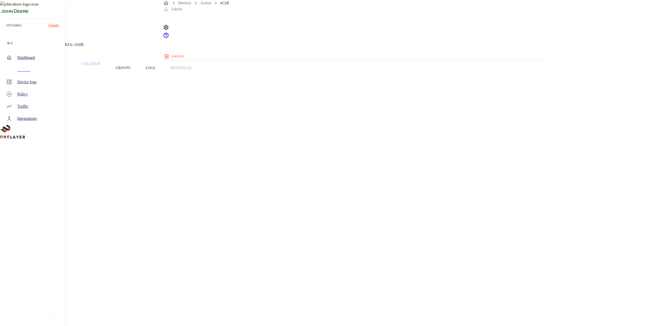
click at [74, 79] on button "Traffic" at bounding box center [54, 68] width 39 height 32
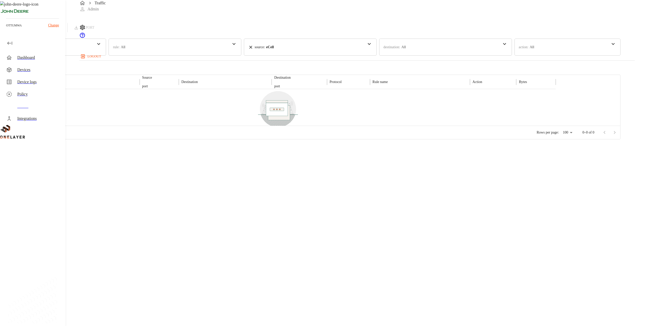
click at [106, 49] on div "time : Last 24 hours" at bounding box center [53, 47] width 106 height 17
click at [58, 64] on div "Last 30 days" at bounding box center [29, 61] width 58 height 11
click at [427, 65] on div "Loading results count Clear Filters" at bounding box center [310, 65] width 620 height 6
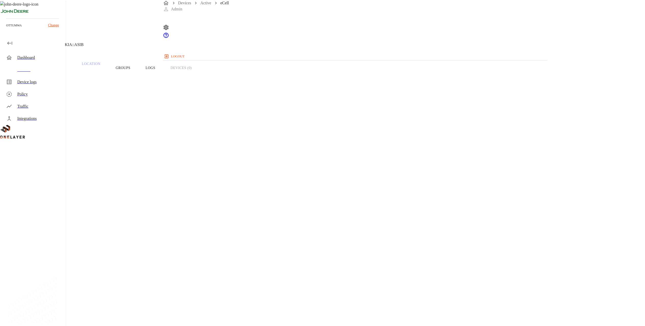
click at [34, 66] on div "Devices" at bounding box center [33, 70] width 63 height 12
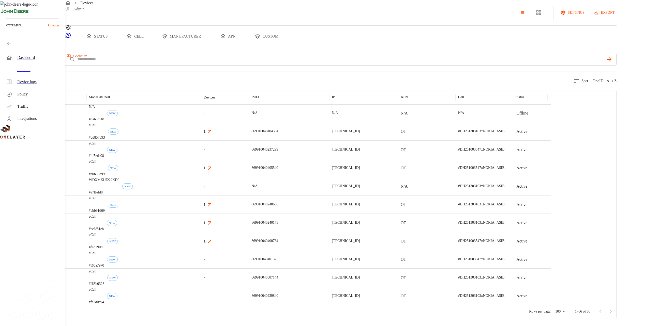
click at [201, 157] on div "eCell #df5eda08 NEW" at bounding box center [143, 150] width 115 height 18
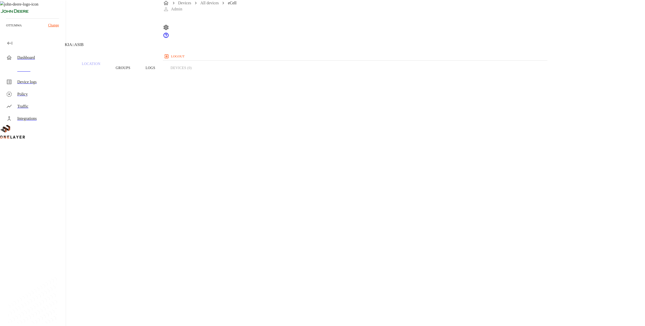
click at [74, 79] on button "Traffic" at bounding box center [54, 68] width 39 height 32
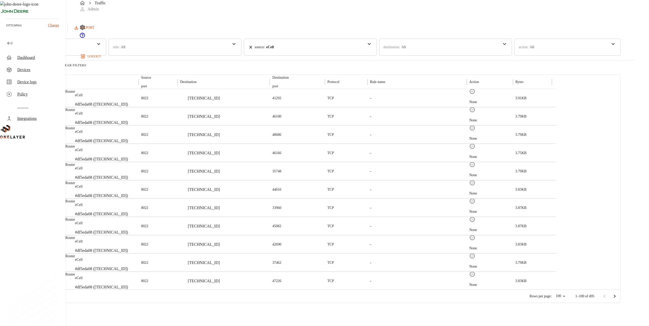
click at [106, 48] on div "time : Last 24 hours" at bounding box center [53, 47] width 106 height 17
click at [54, 61] on p "Last 30 days" at bounding box center [29, 61] width 50 height 5
click at [335, 65] on div "495 results matched your criteria Clear Filters" at bounding box center [310, 65] width 620 height 6
click at [620, 300] on div at bounding box center [609, 297] width 20 height 10
click at [618, 294] on icon "Go to next page" at bounding box center [614, 297] width 6 height 6
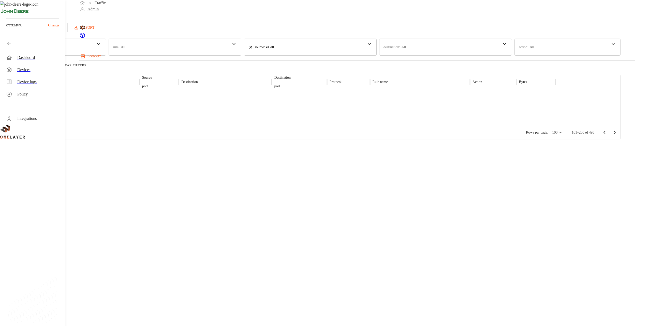
click at [620, 140] on div "Traffic Logs Last update: 0 minutes ago [DATE] 04:58:21 PM Refresh EXPORT time …" at bounding box center [310, 70] width 620 height 140
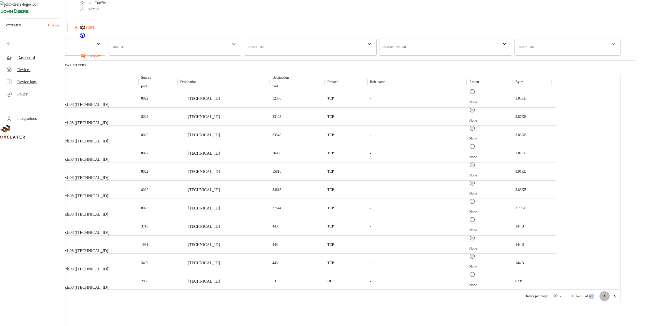
click at [605, 296] on icon "Go to previous page" at bounding box center [604, 296] width 2 height 3
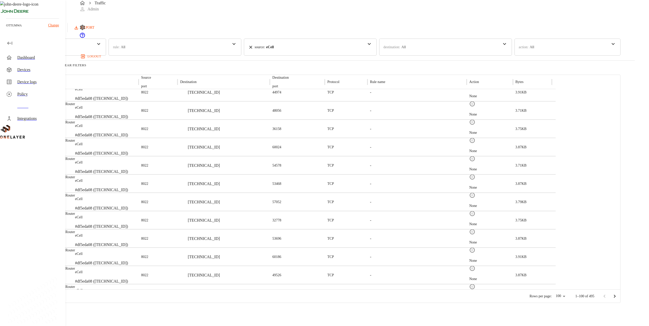
click at [620, 296] on button "Go to next page" at bounding box center [614, 297] width 10 height 10
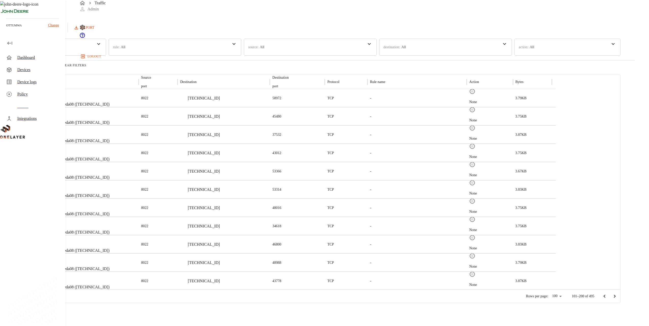
drag, startPoint x: 639, startPoint y: 74, endPoint x: 649, endPoint y: 138, distance: 65.2
